Goal: Navigation & Orientation: Find specific page/section

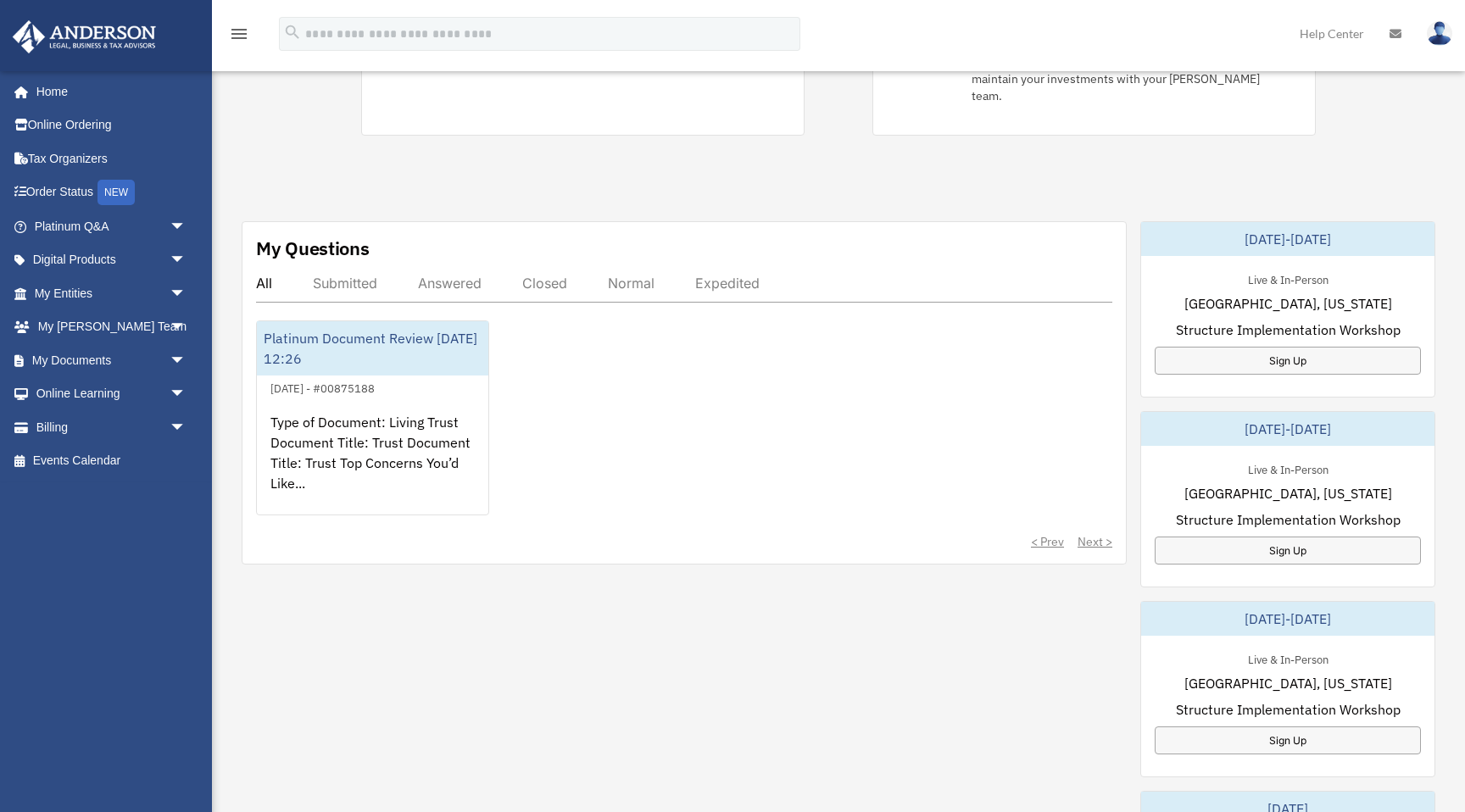
scroll to position [474, 0]
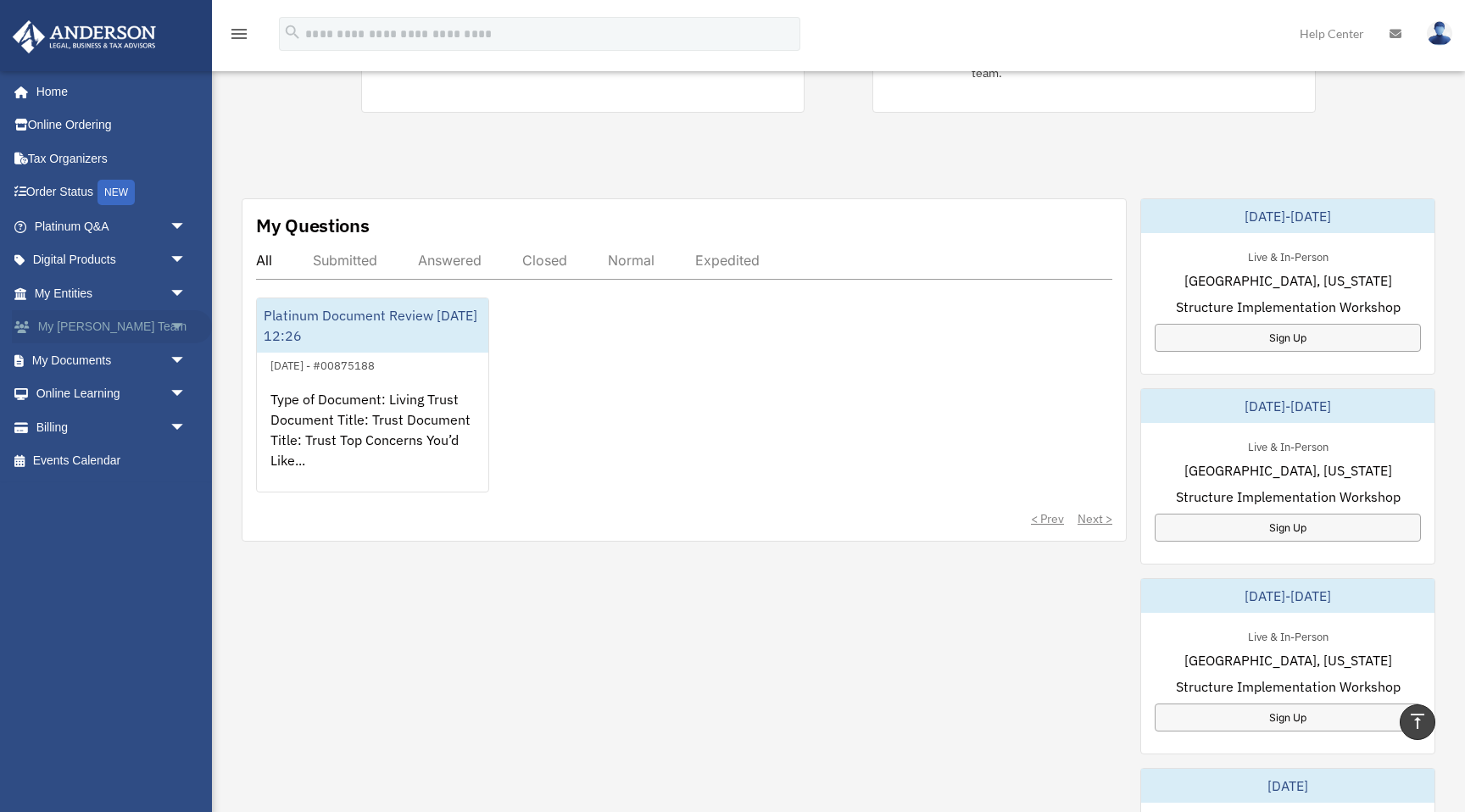
click at [104, 327] on link "My [PERSON_NAME] Team arrow_drop_down" at bounding box center [112, 327] width 200 height 34
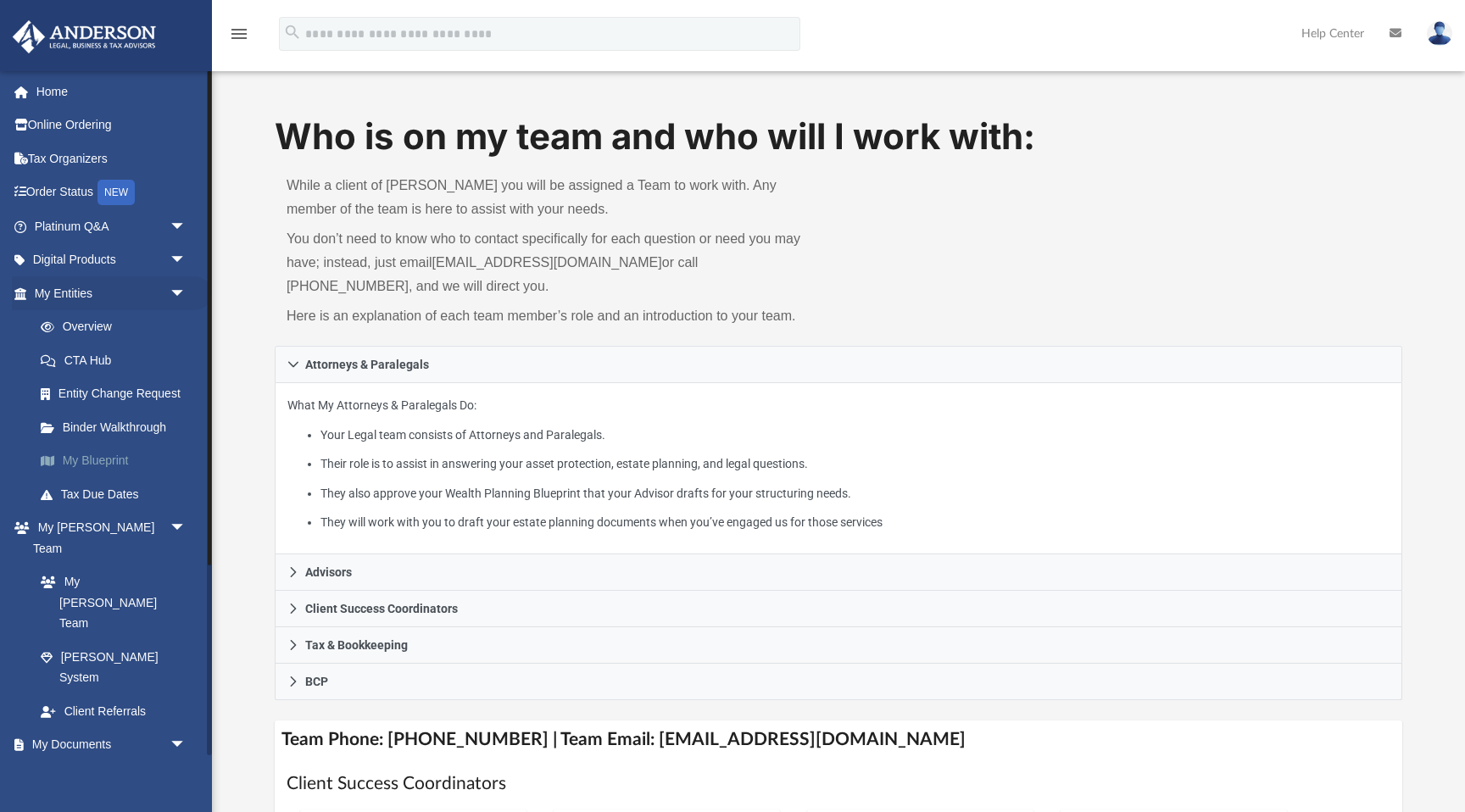
click at [92, 460] on link "My Blueprint" at bounding box center [118, 460] width 188 height 34
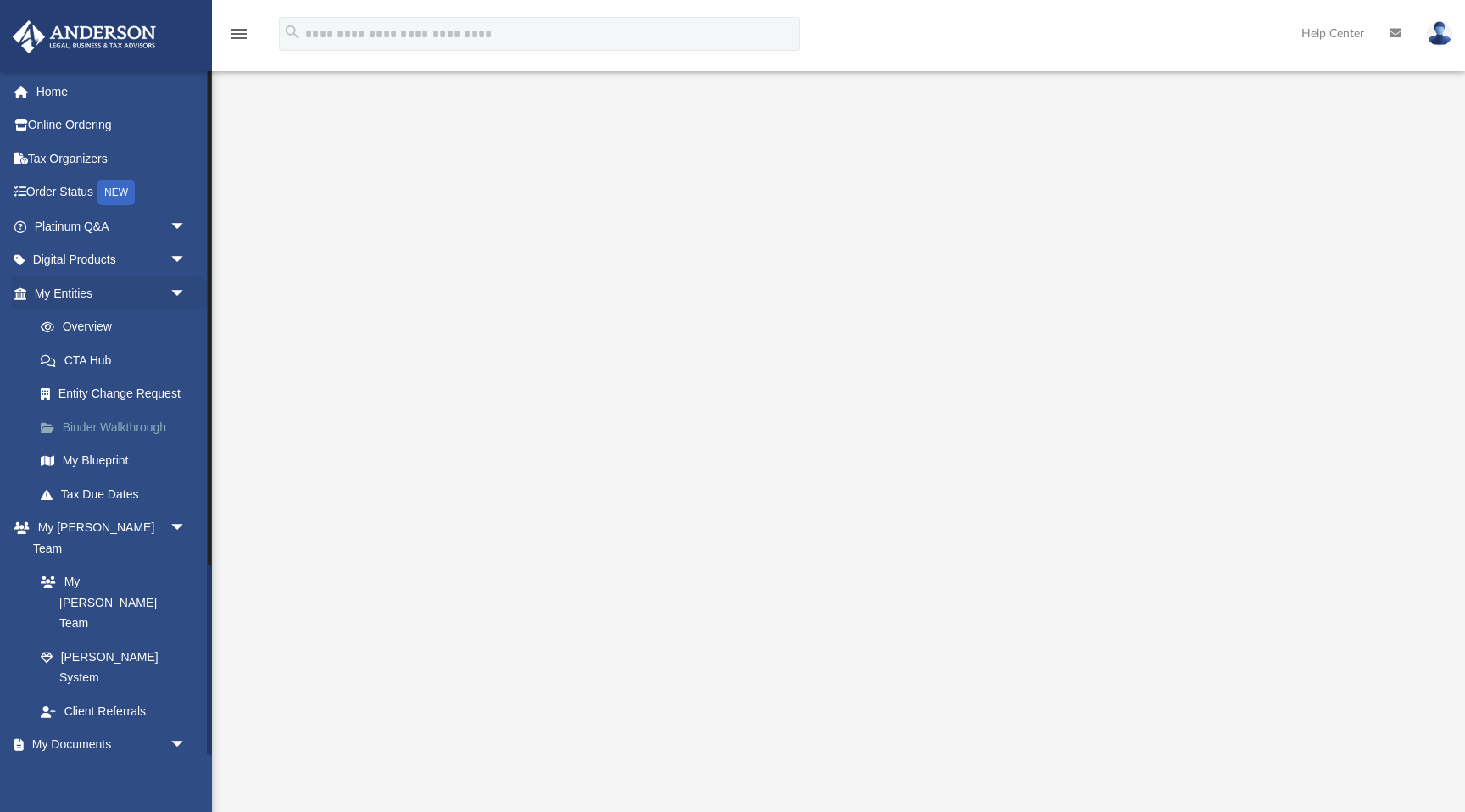
click at [123, 428] on link "Binder Walkthrough" at bounding box center [118, 427] width 188 height 34
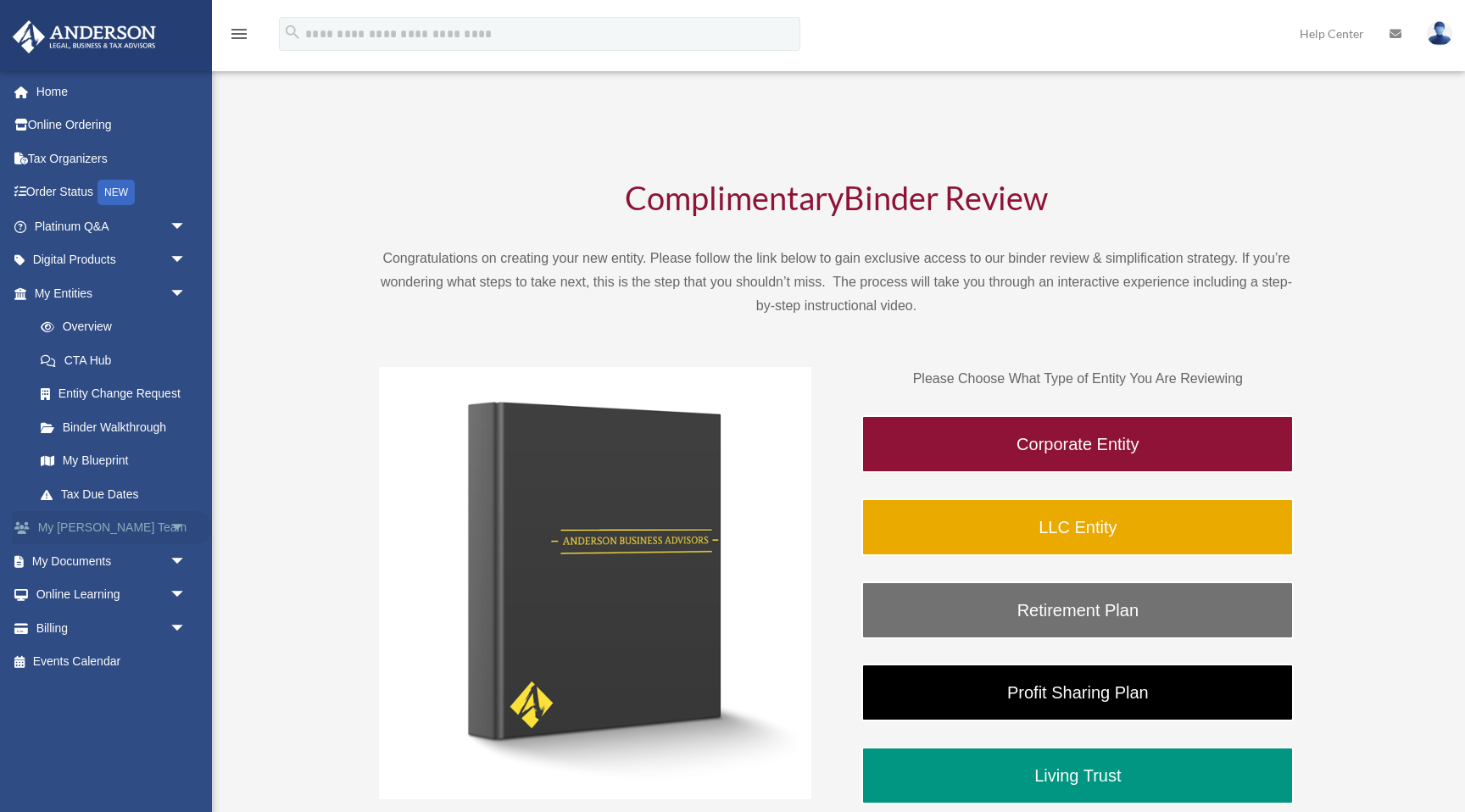
click at [91, 530] on link "My Anderson Team arrow_drop_down" at bounding box center [112, 528] width 200 height 34
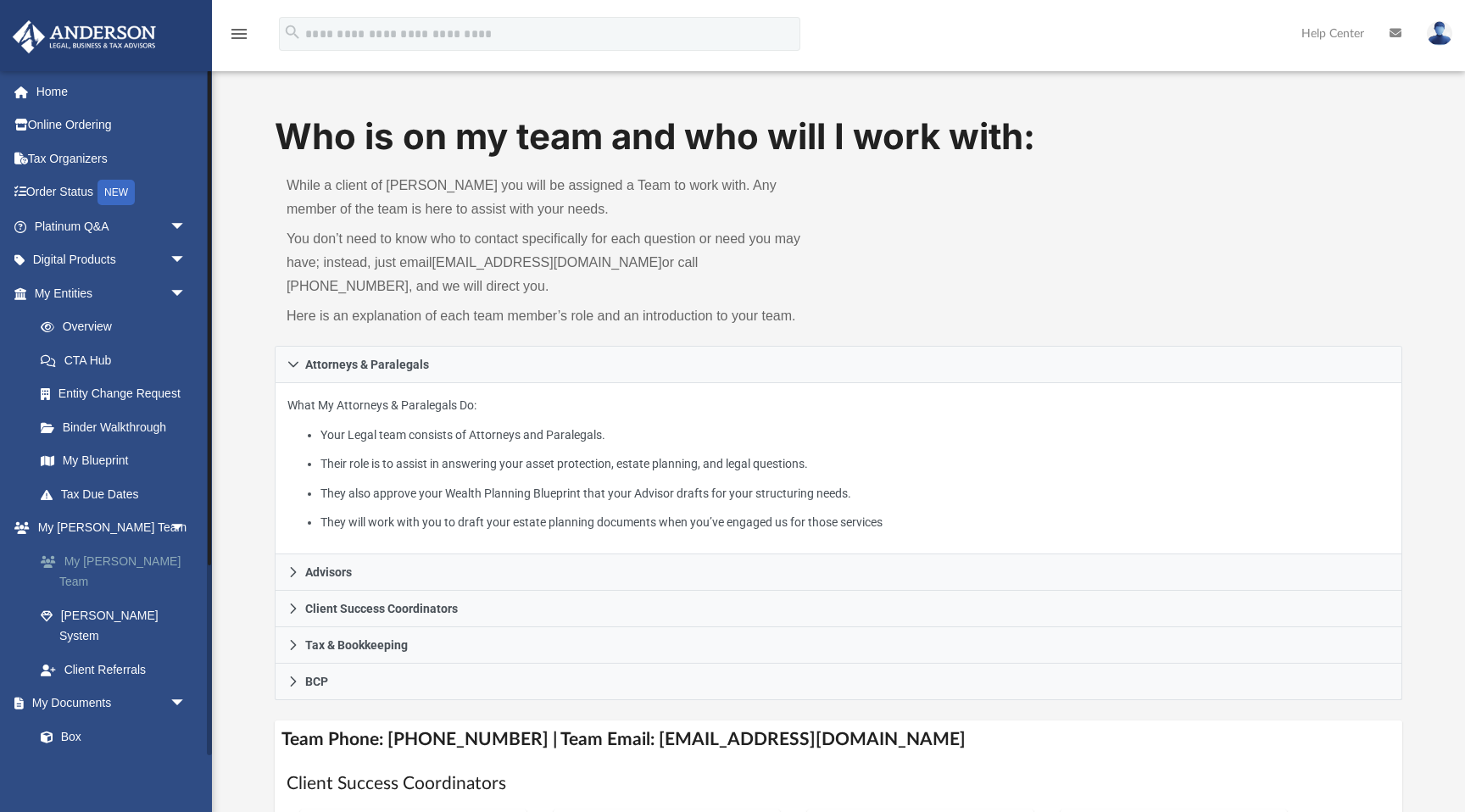
click at [136, 564] on link "My [PERSON_NAME] Team" at bounding box center [118, 571] width 188 height 54
click at [102, 560] on link "My [PERSON_NAME] Team" at bounding box center [118, 571] width 188 height 54
